Goal: Check status: Check status

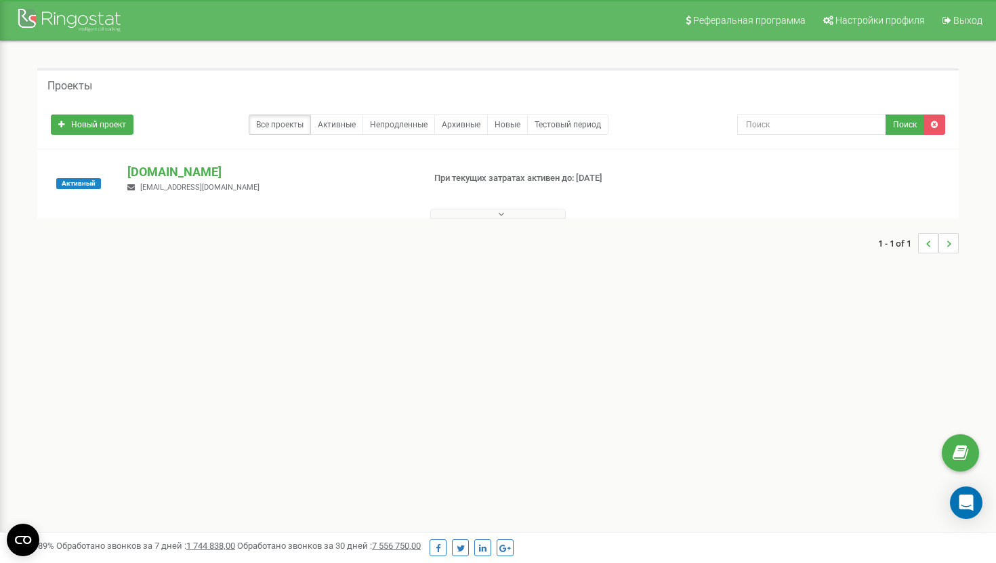
click at [442, 211] on button at bounding box center [498, 214] width 136 height 10
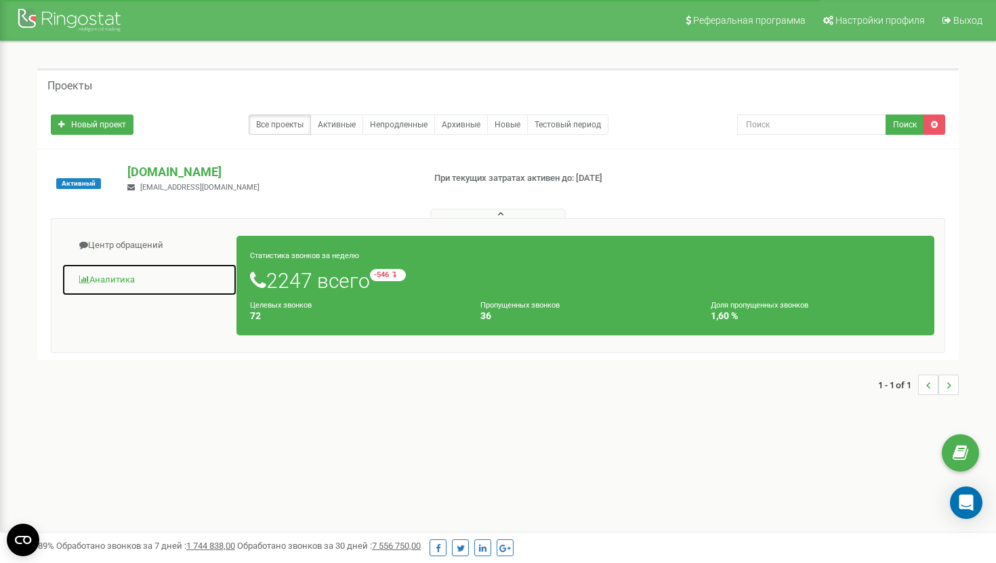
click at [94, 272] on link "Аналитика" at bounding box center [150, 280] width 176 height 33
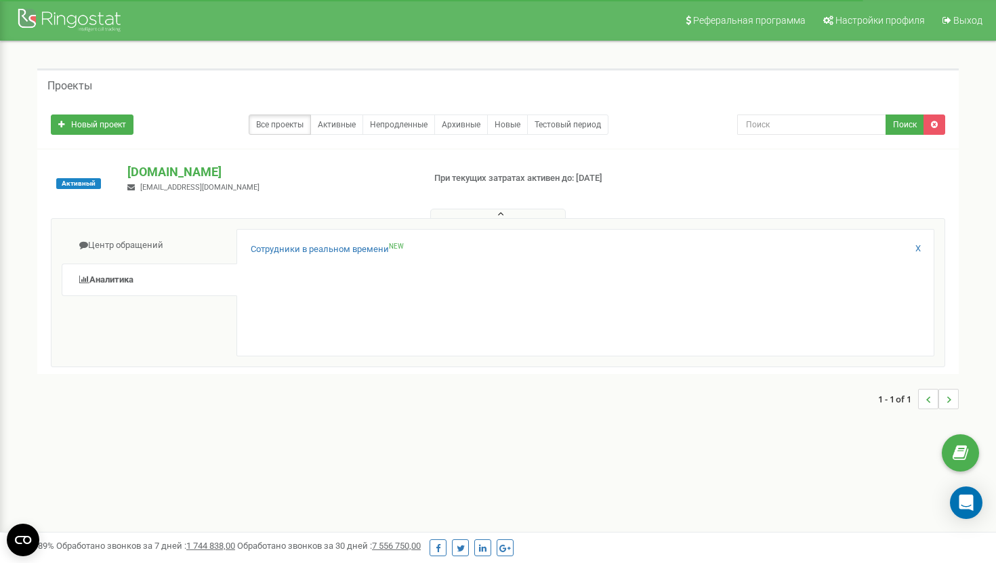
click at [264, 241] on div "Сотрудники в реальном времени NEW X" at bounding box center [586, 292] width 698 height 127
click at [264, 247] on link "Сотрудники в реальном времени NEW" at bounding box center [327, 249] width 153 height 13
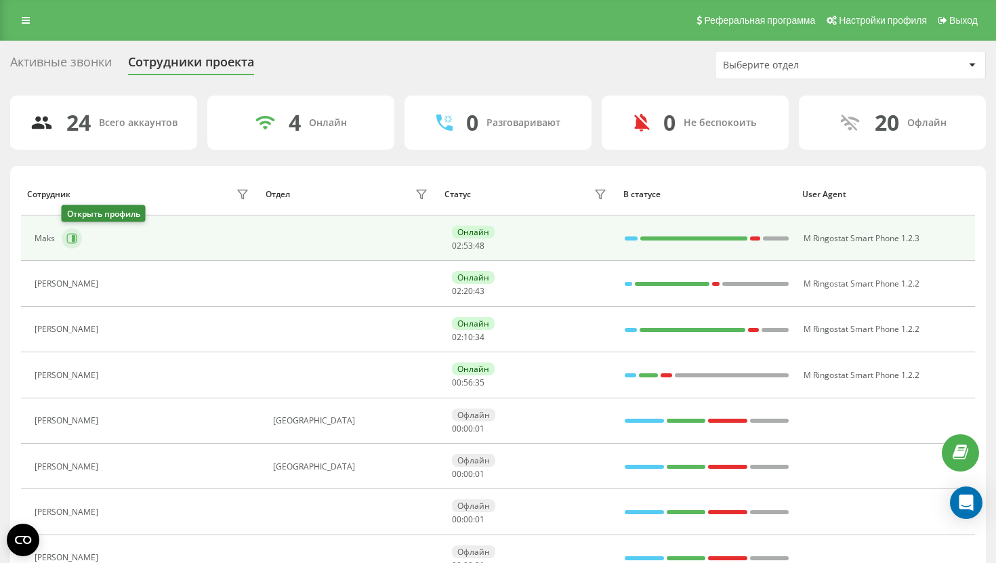
click at [74, 238] on icon at bounding box center [73, 238] width 3 height 7
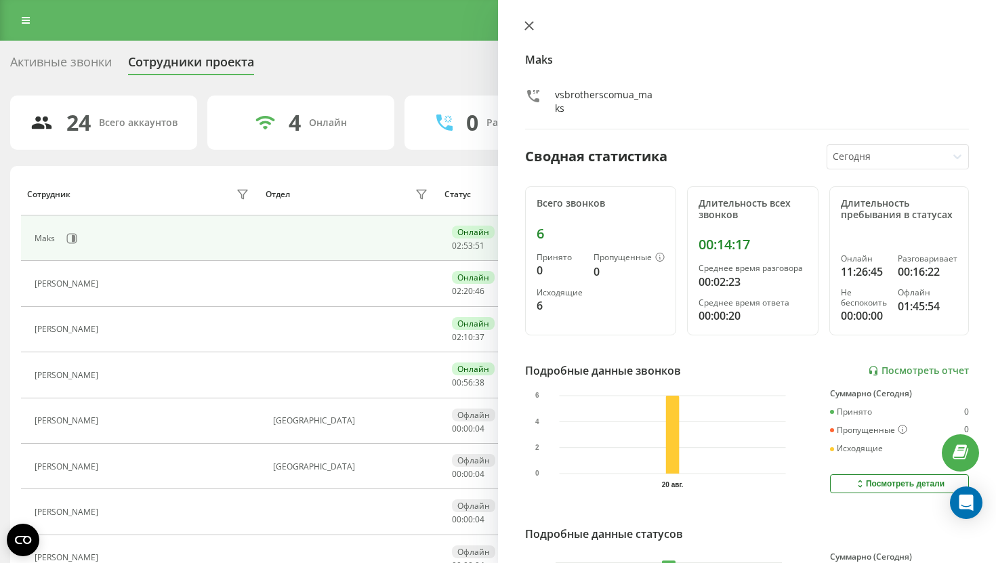
click at [529, 23] on icon at bounding box center [529, 25] width 9 height 9
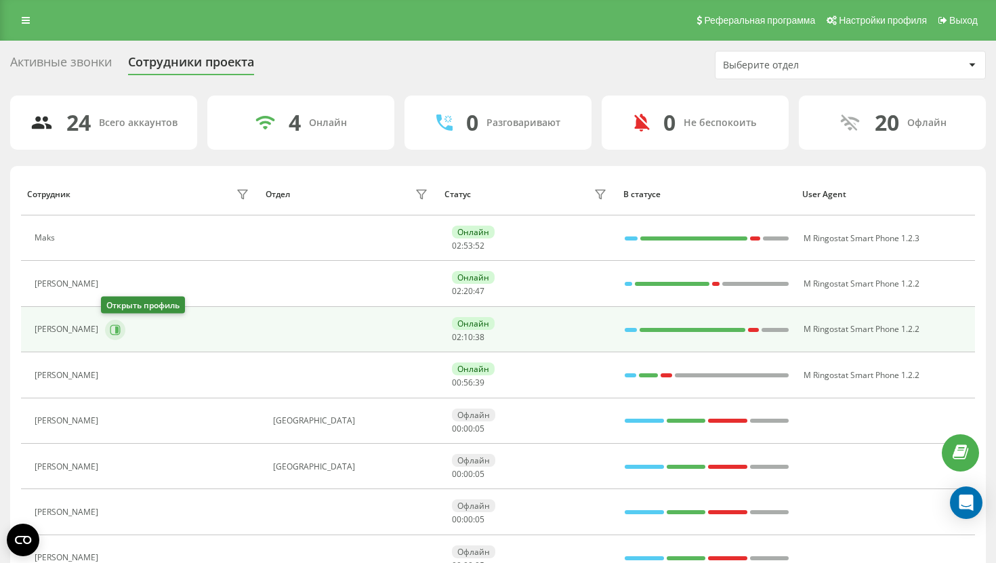
click at [106, 338] on button at bounding box center [115, 330] width 20 height 20
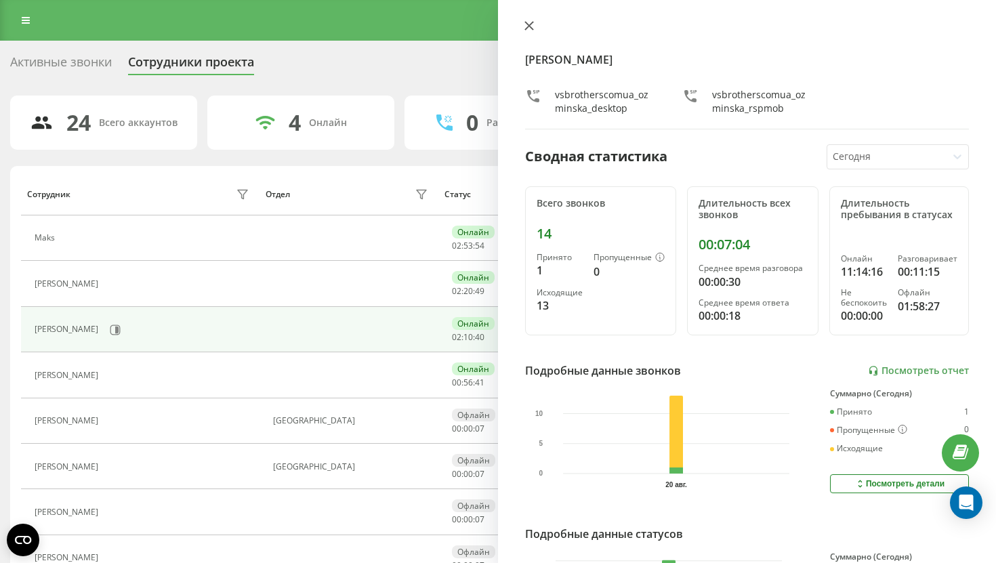
click at [530, 32] on button at bounding box center [529, 26] width 18 height 13
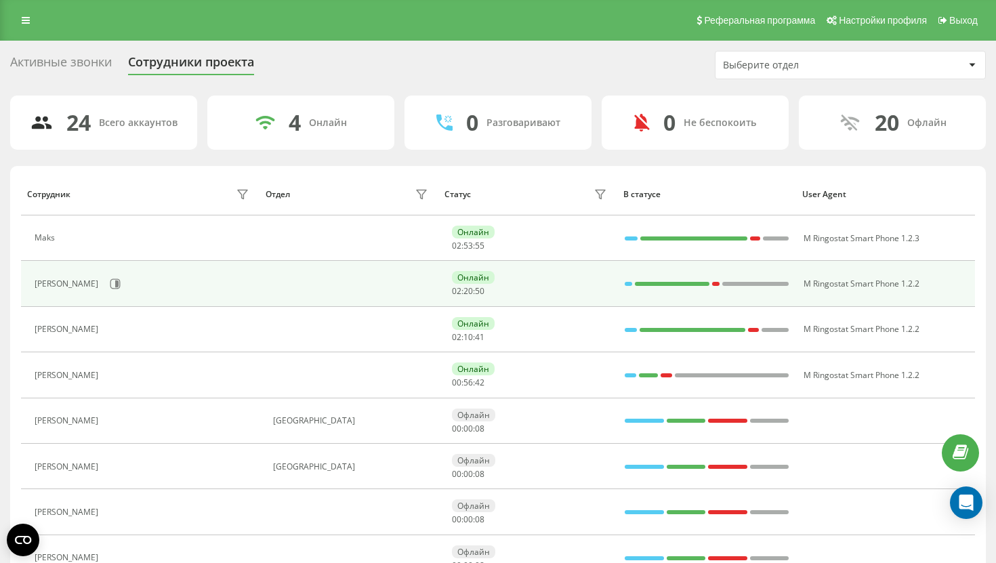
click at [101, 293] on div "Igor Vakulenko" at bounding box center [144, 283] width 218 height 23
click at [115, 285] on icon at bounding box center [116, 284] width 3 height 7
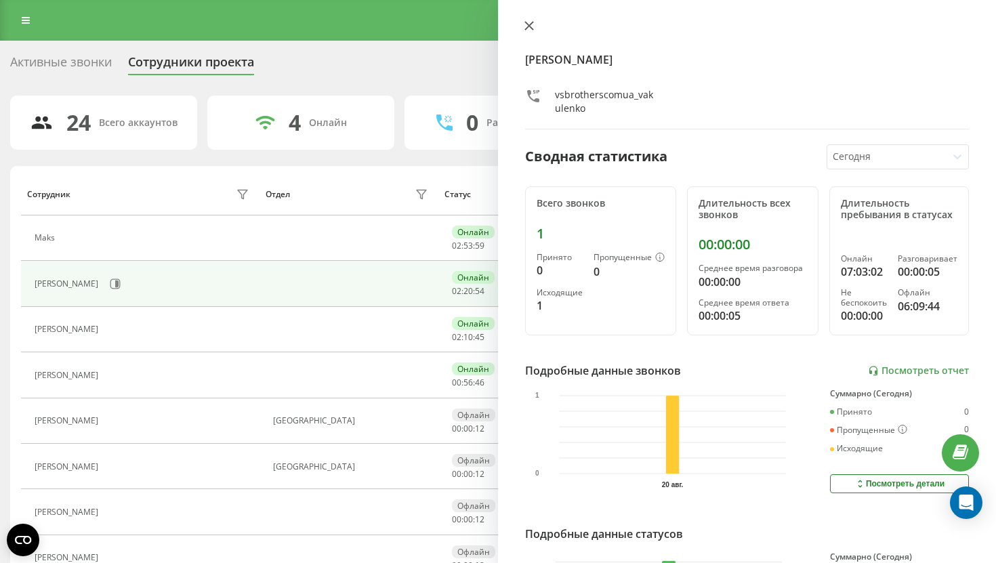
click at [529, 22] on icon at bounding box center [529, 25] width 9 height 9
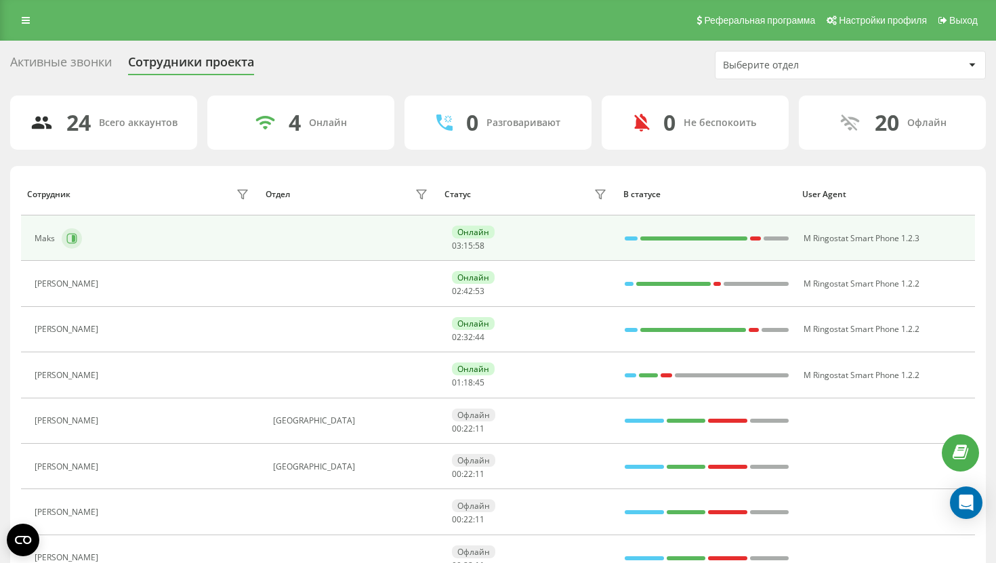
click at [77, 247] on div "Maks" at bounding box center [144, 238] width 218 height 23
click at [77, 237] on button at bounding box center [72, 238] width 20 height 20
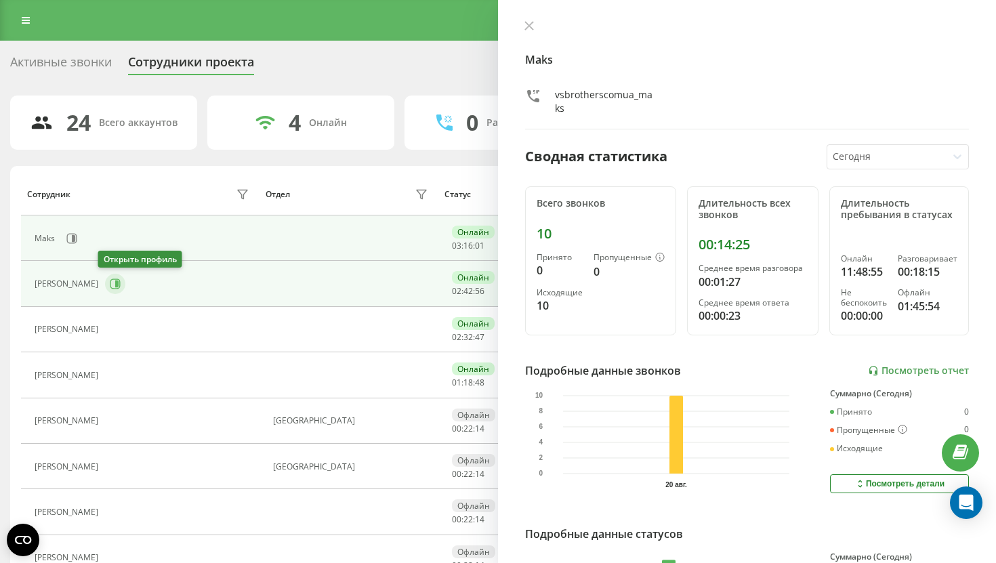
click at [112, 284] on icon at bounding box center [115, 284] width 11 height 11
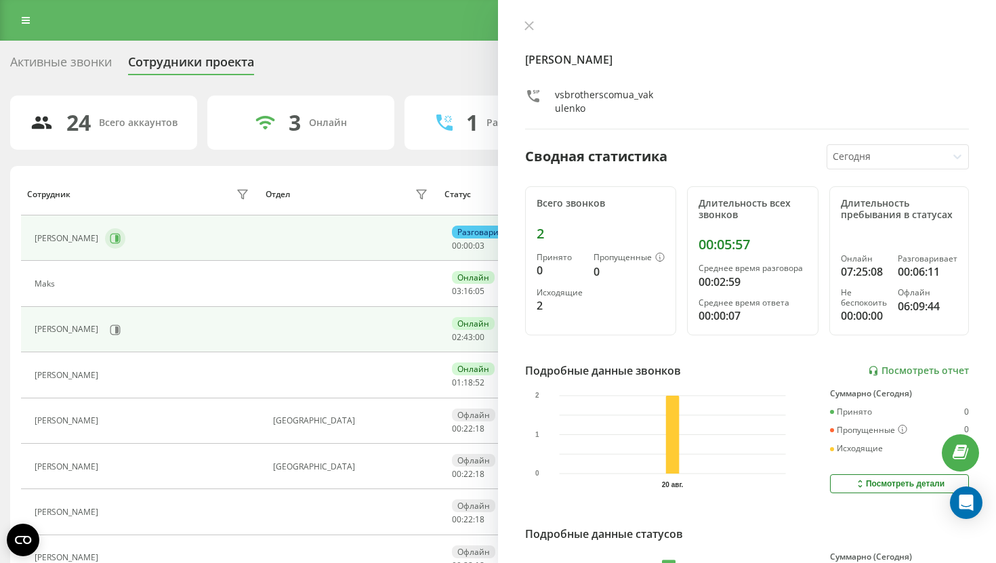
click at [116, 237] on icon at bounding box center [115, 238] width 11 height 11
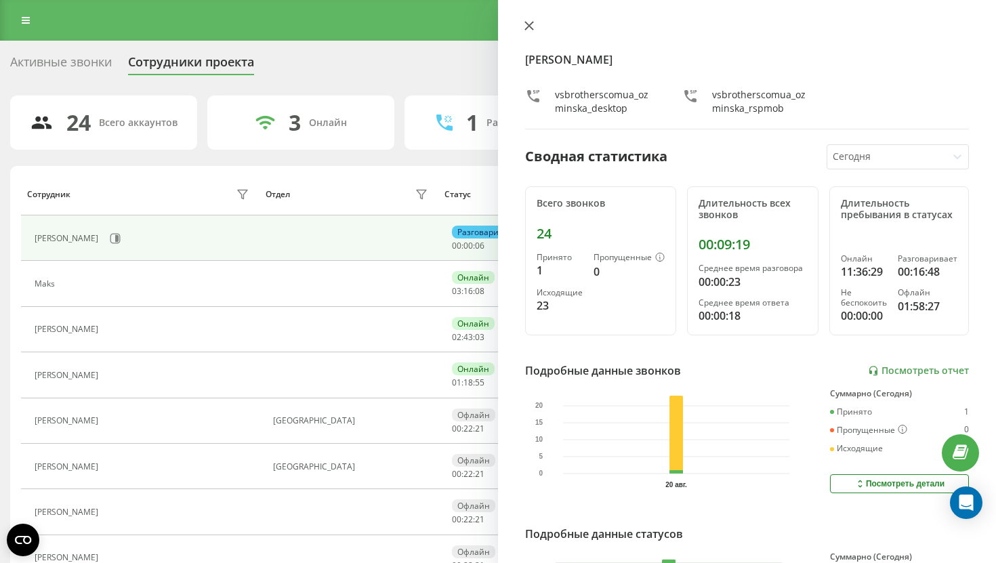
click at [528, 24] on icon at bounding box center [529, 26] width 8 height 8
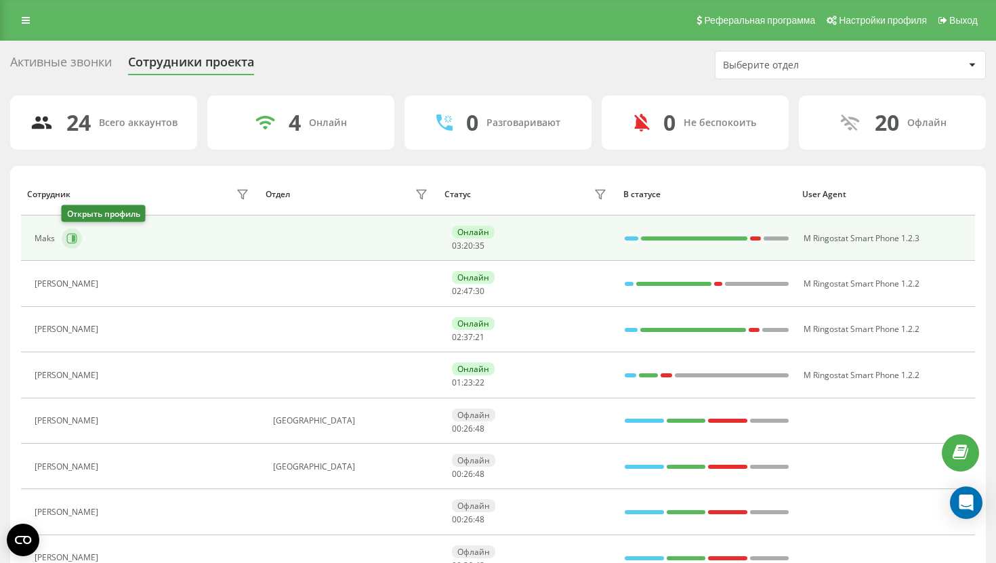
click at [74, 233] on icon at bounding box center [71, 238] width 11 height 11
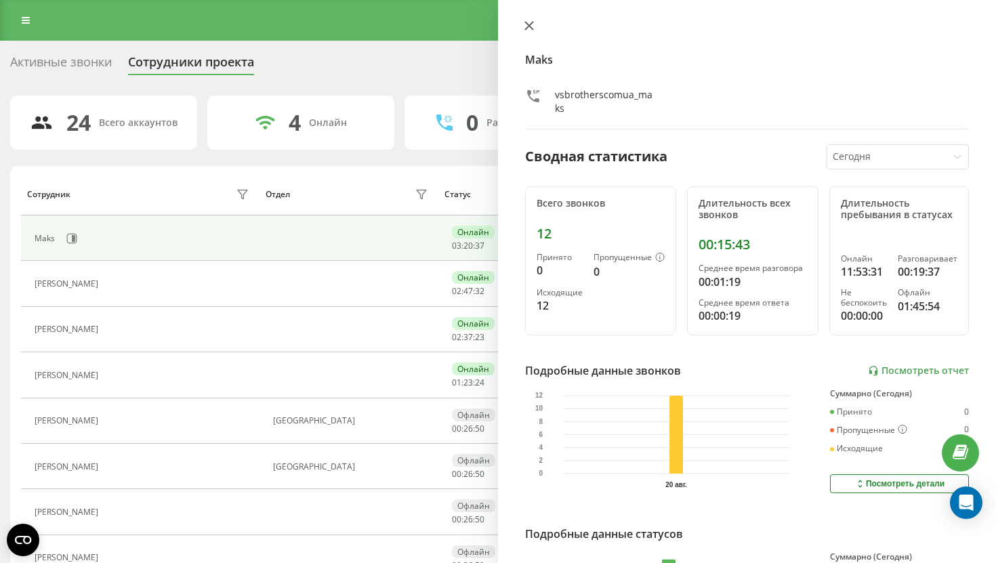
click at [527, 27] on icon at bounding box center [529, 26] width 8 height 8
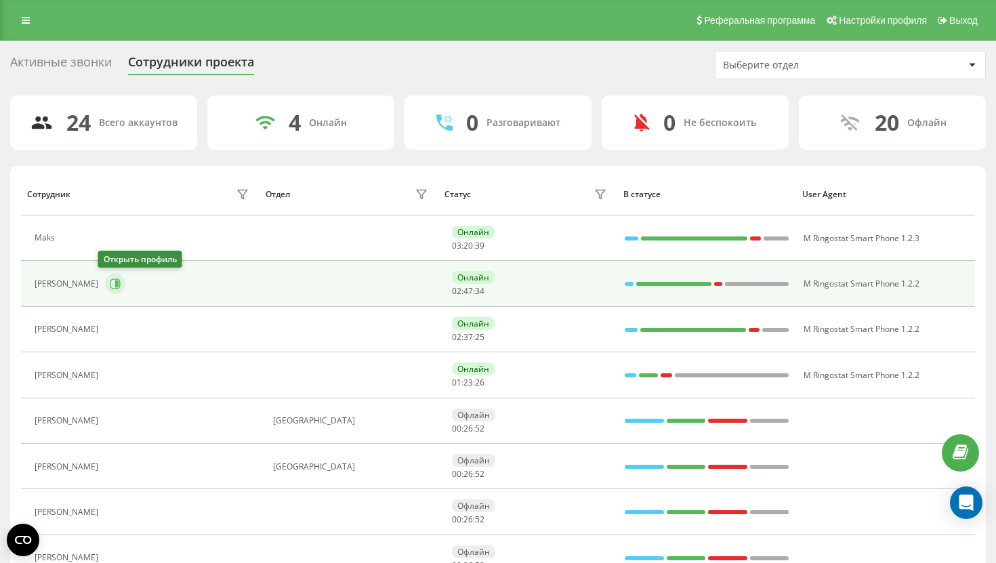
click at [114, 283] on button at bounding box center [115, 284] width 20 height 20
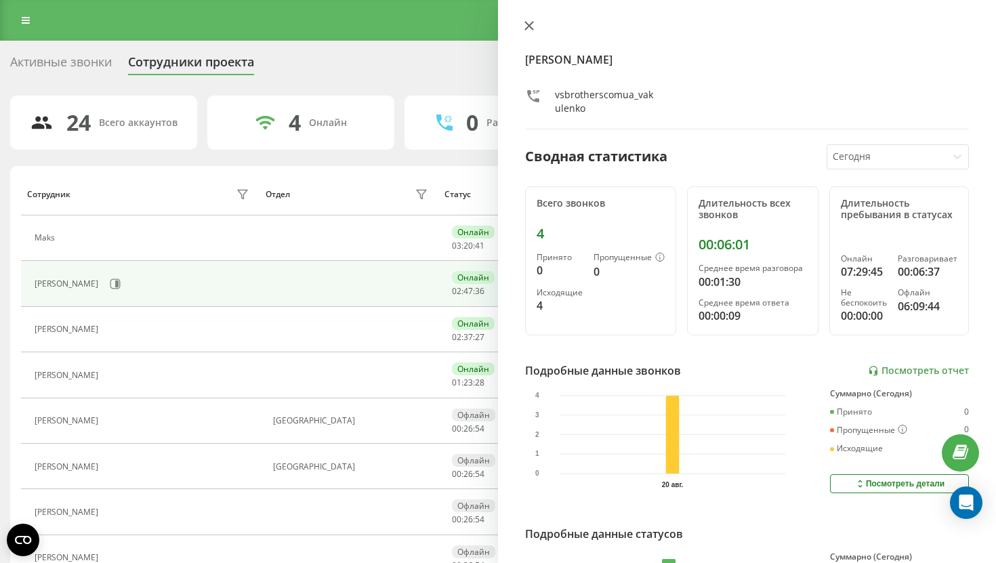
click at [532, 27] on icon at bounding box center [529, 25] width 9 height 9
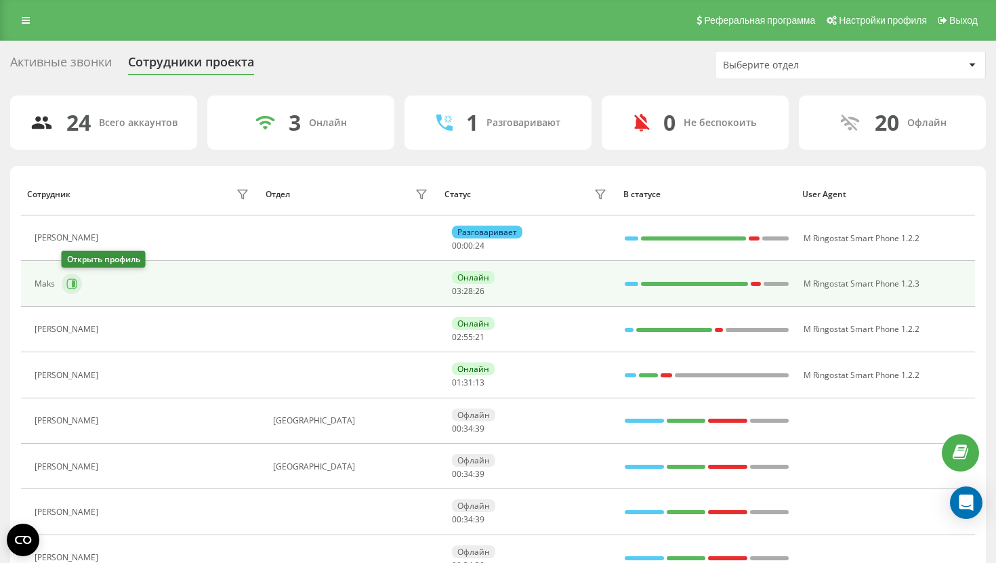
click at [71, 289] on button at bounding box center [72, 284] width 20 height 20
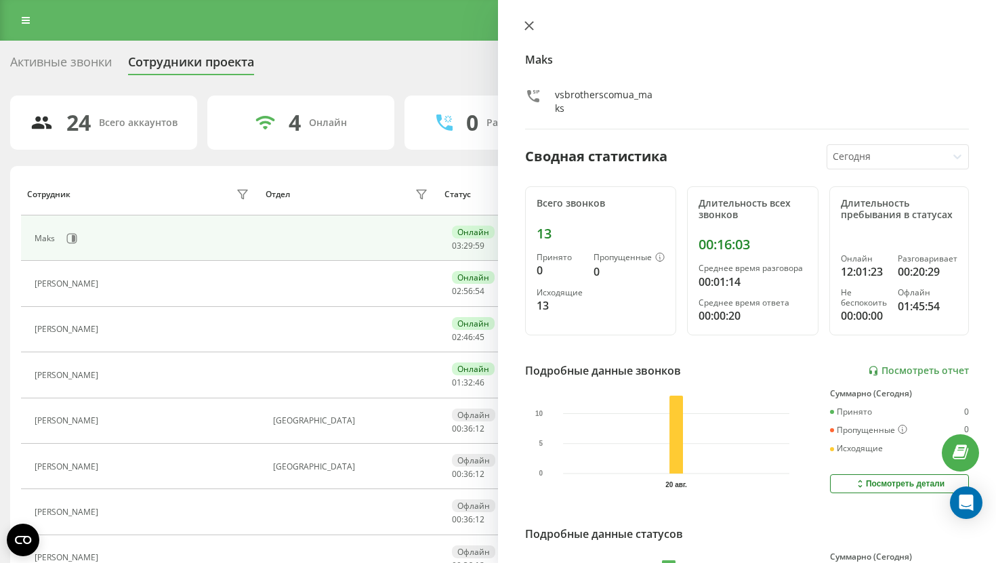
click at [528, 32] on button at bounding box center [529, 26] width 18 height 13
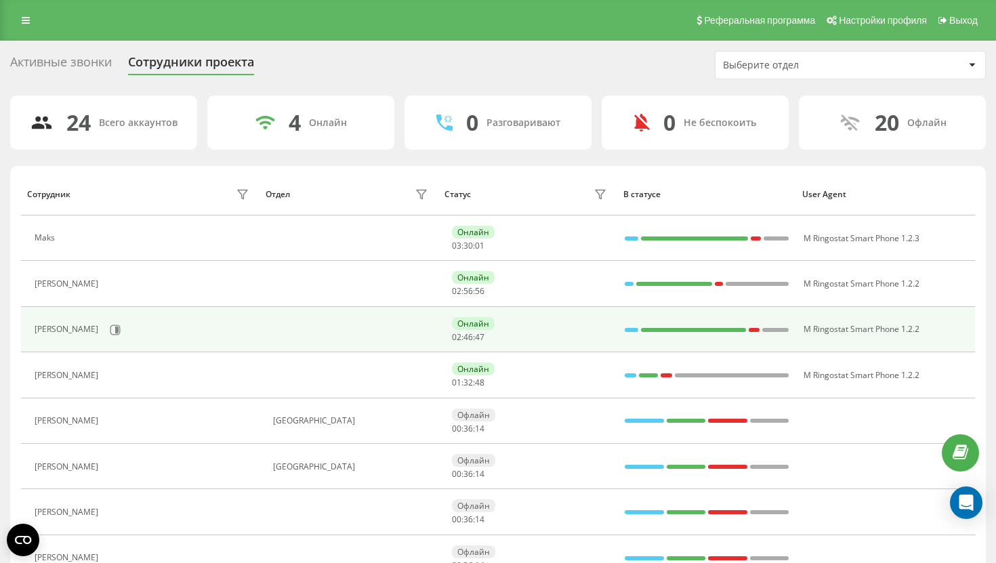
click at [98, 312] on td "Yuliia Ozminska" at bounding box center [140, 329] width 239 height 45
click at [115, 331] on icon at bounding box center [116, 329] width 3 height 7
